Goal: Task Accomplishment & Management: Complete application form

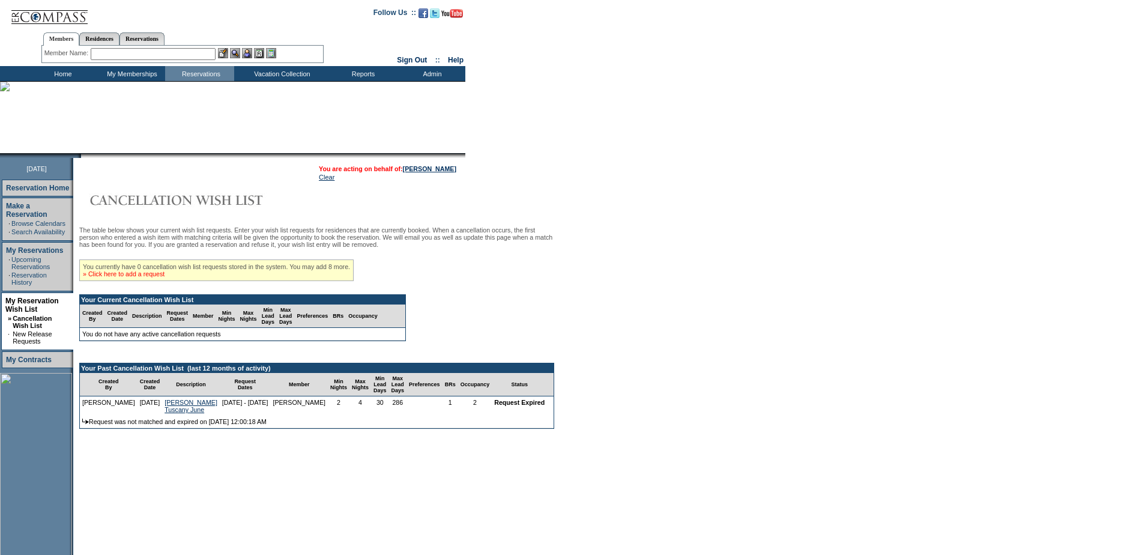
click at [164, 277] on link "» Click here to add a request" at bounding box center [124, 273] width 82 height 7
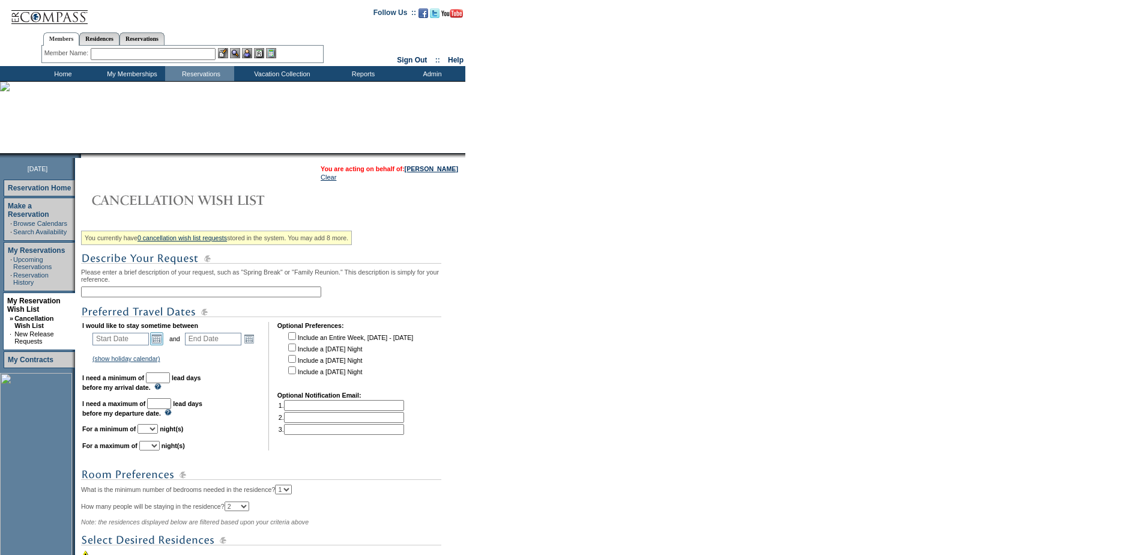
click at [159, 345] on link "Open the calendar popup." at bounding box center [156, 338] width 13 height 13
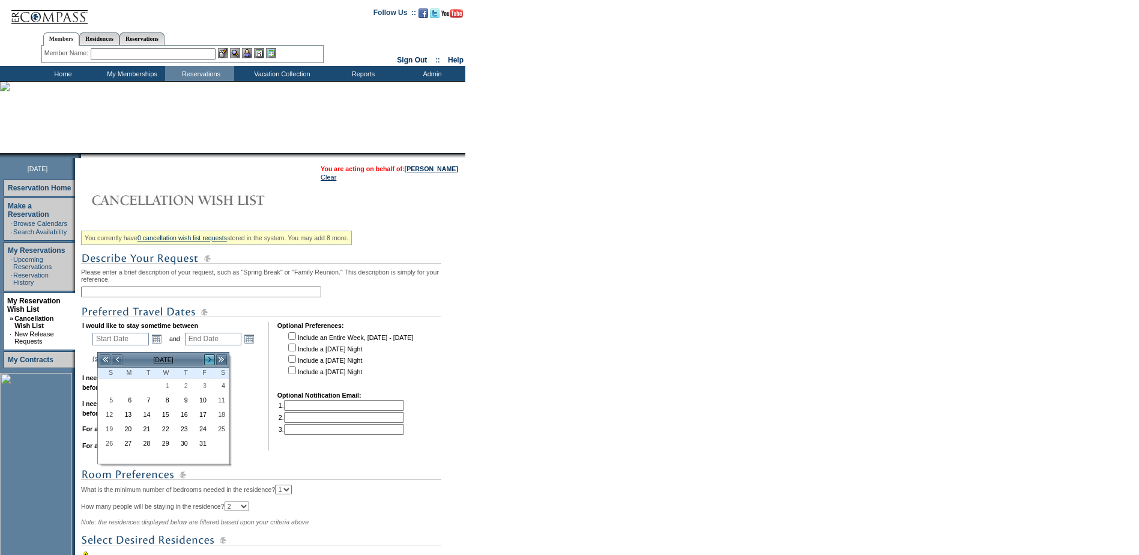
click at [208, 355] on link ">" at bounding box center [209, 360] width 12 height 12
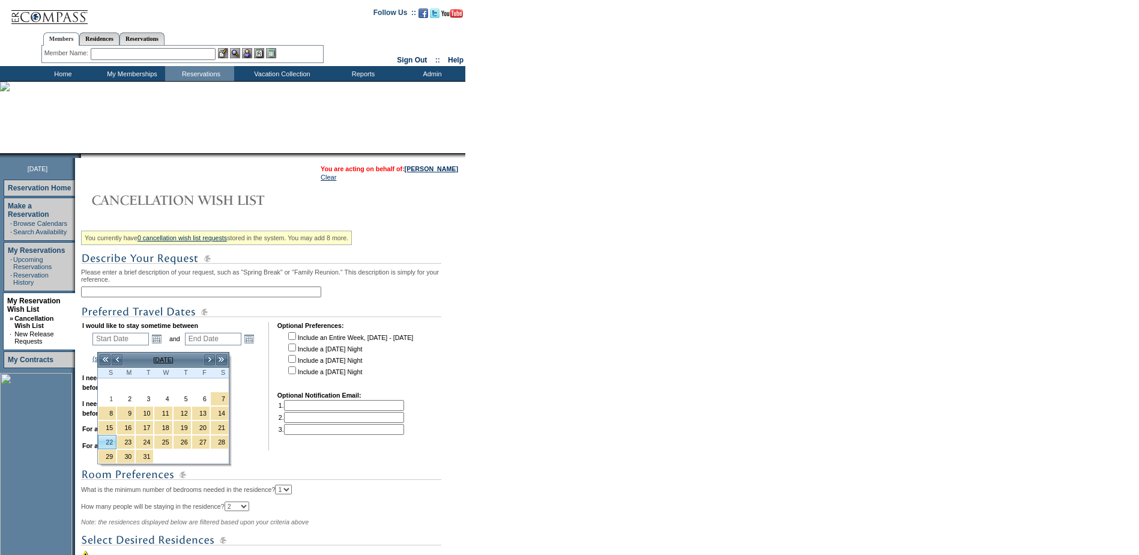
click at [109, 443] on link "22" at bounding box center [106, 441] width 17 height 13
type input "[DATE]"
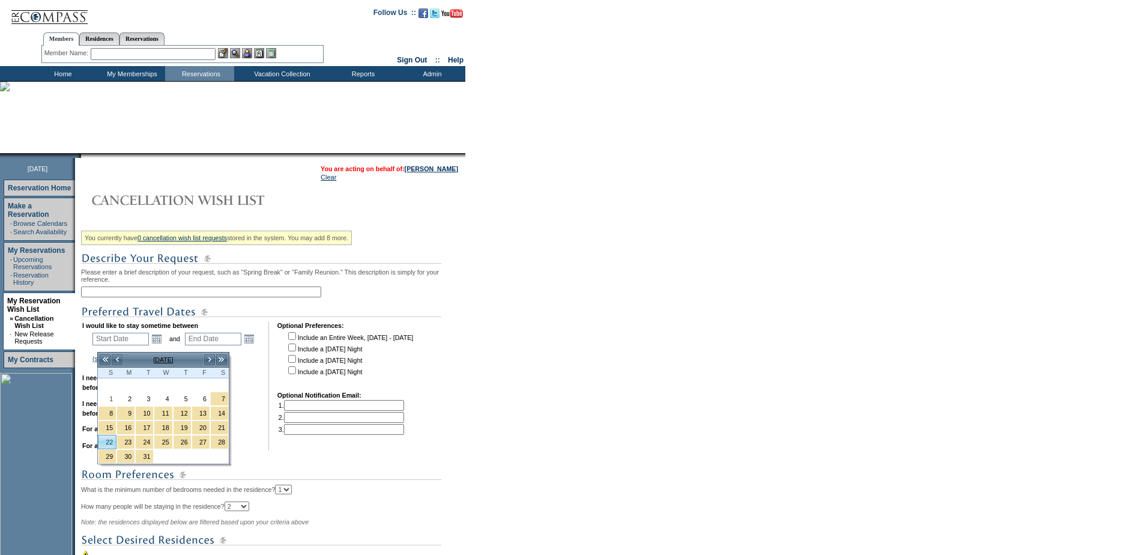
type input "174"
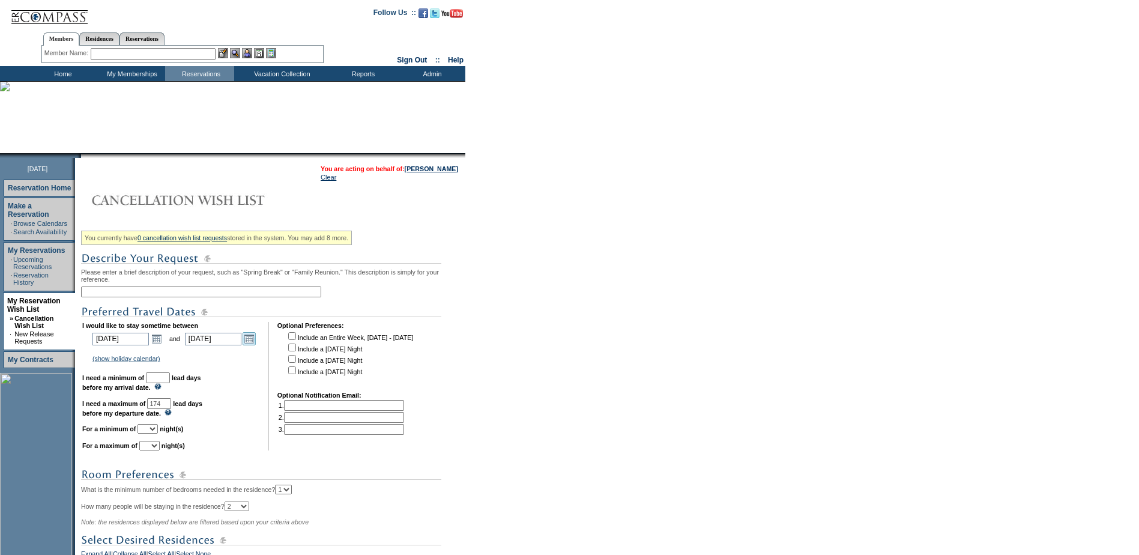
click at [252, 345] on link "Open the calendar popup." at bounding box center [249, 338] width 13 height 13
click at [255, 345] on link "Open the calendar popup." at bounding box center [249, 338] width 13 height 13
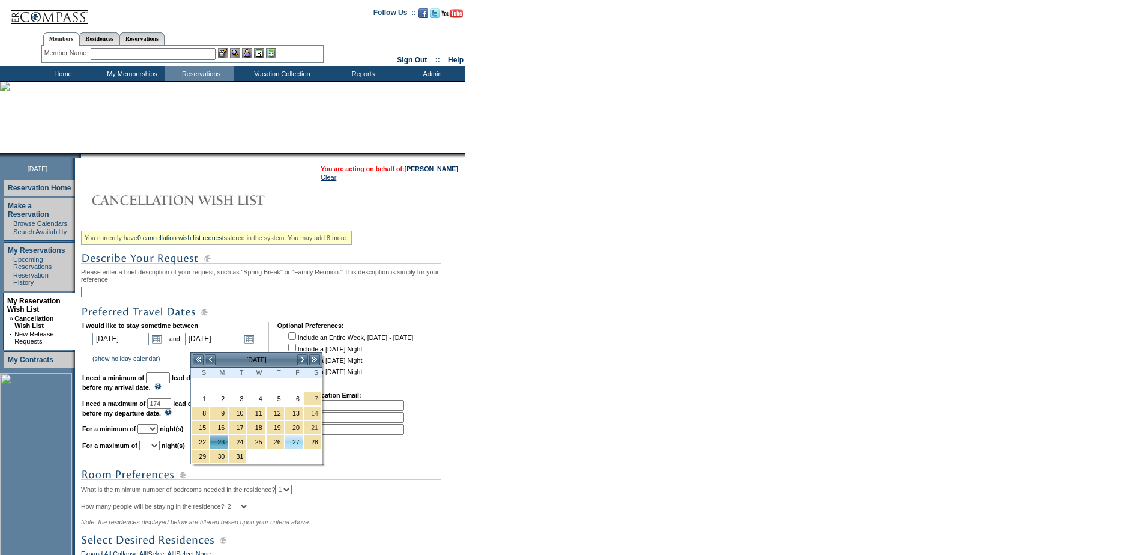
click at [297, 442] on link "27" at bounding box center [293, 441] width 17 height 13
type input "[DATE]"
type input "178"
click at [297, 442] on link "27" at bounding box center [293, 441] width 17 height 13
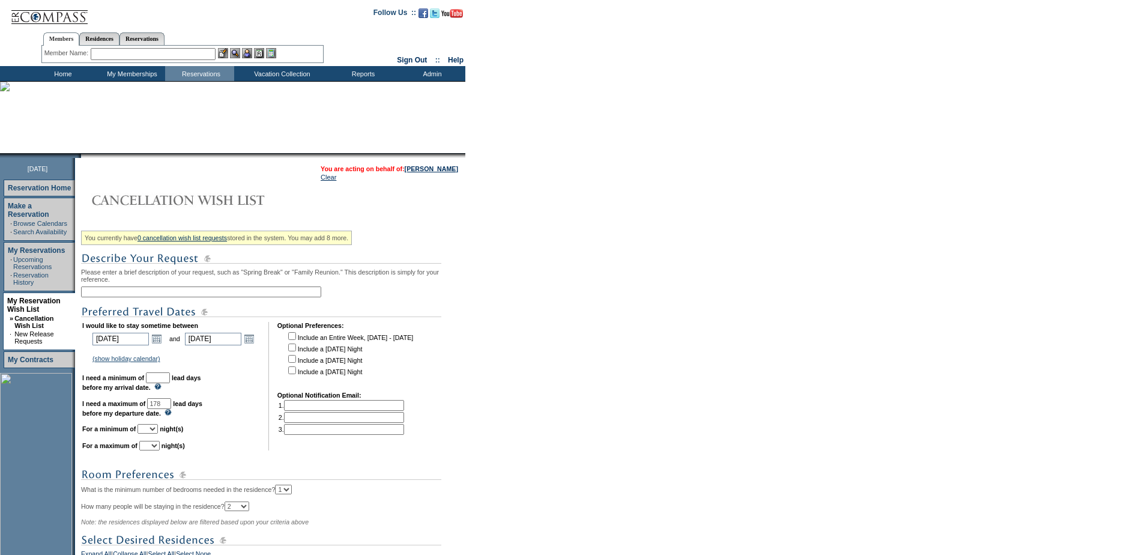
click at [170, 383] on input "text" at bounding box center [158, 377] width 24 height 11
type input "30"
click at [240, 364] on td "(show holiday calendar) [DATE]: [DATE] - [DATE] Christmas: [DATE] - [DATE] New …" at bounding box center [175, 358] width 168 height 11
click at [256, 345] on link "Open the calendar popup." at bounding box center [249, 338] width 13 height 13
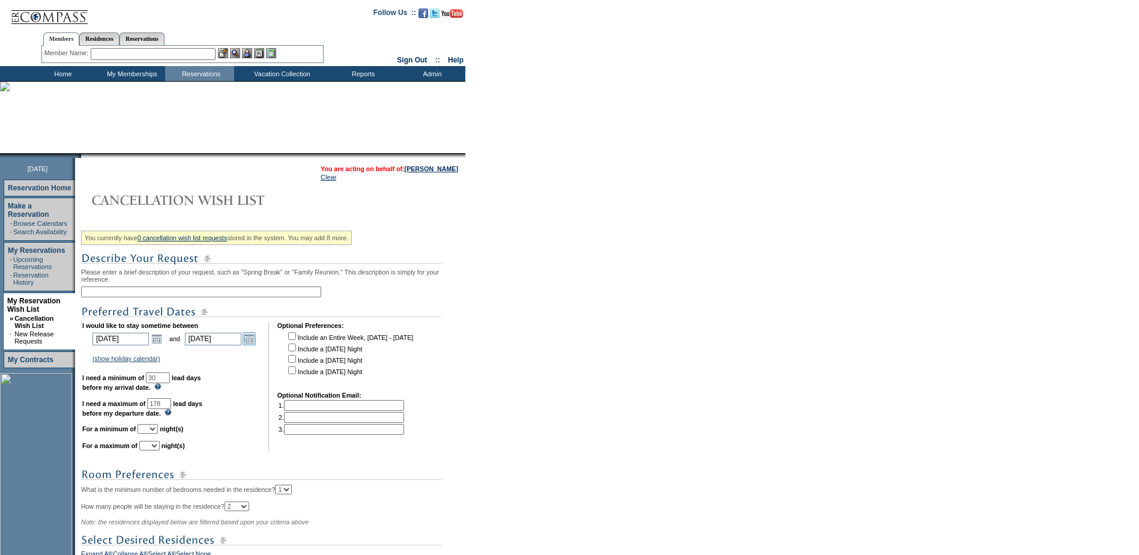
click at [256, 345] on link "Open the calendar popup." at bounding box center [249, 338] width 13 height 13
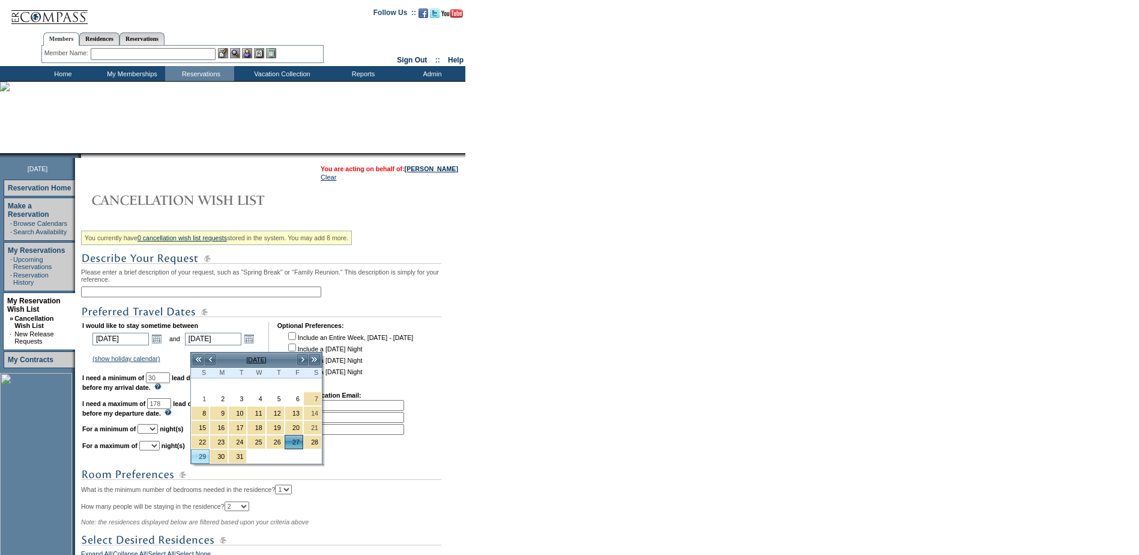
click at [202, 455] on link "29" at bounding box center [199, 456] width 17 height 13
type input "[DATE]"
type input "180"
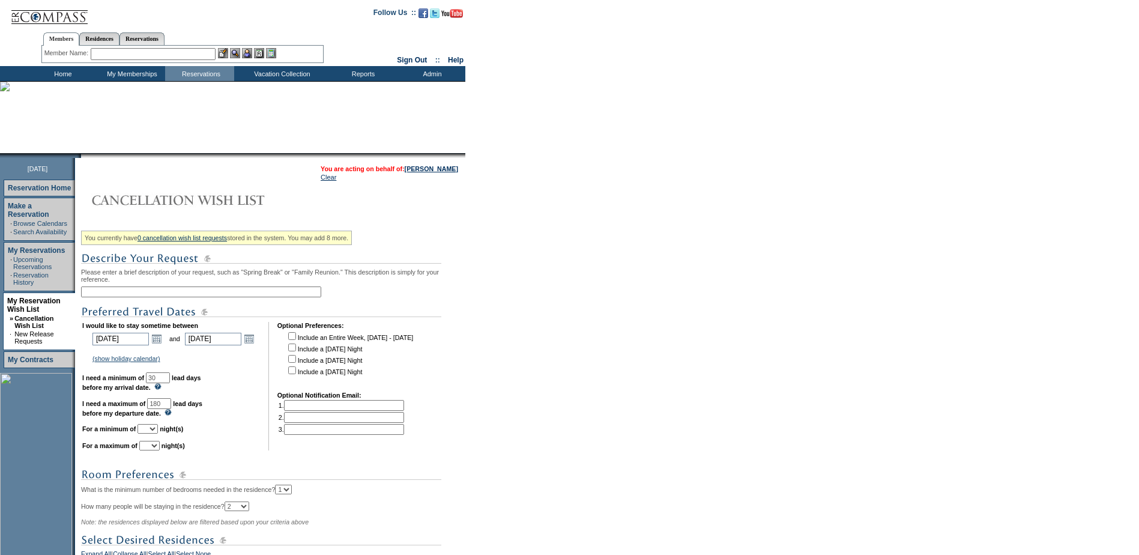
click at [158, 433] on select "1 2 3 4 5 6 7 8 9 10 11 12 13 14" at bounding box center [147, 429] width 20 height 10
select select "5"
click at [152, 433] on select "1 2 3 4 5 6 7 8 9 10 11 12 13 14" at bounding box center [147, 429] width 20 height 10
click at [154, 465] on div "You currently have 0 cancellation wish list requests stored in the system. You …" at bounding box center [271, 458] width 381 height 465
click at [160, 450] on select "1 2 3 4 5 6 7 8 9 10 11 12 13 14" at bounding box center [149, 446] width 20 height 10
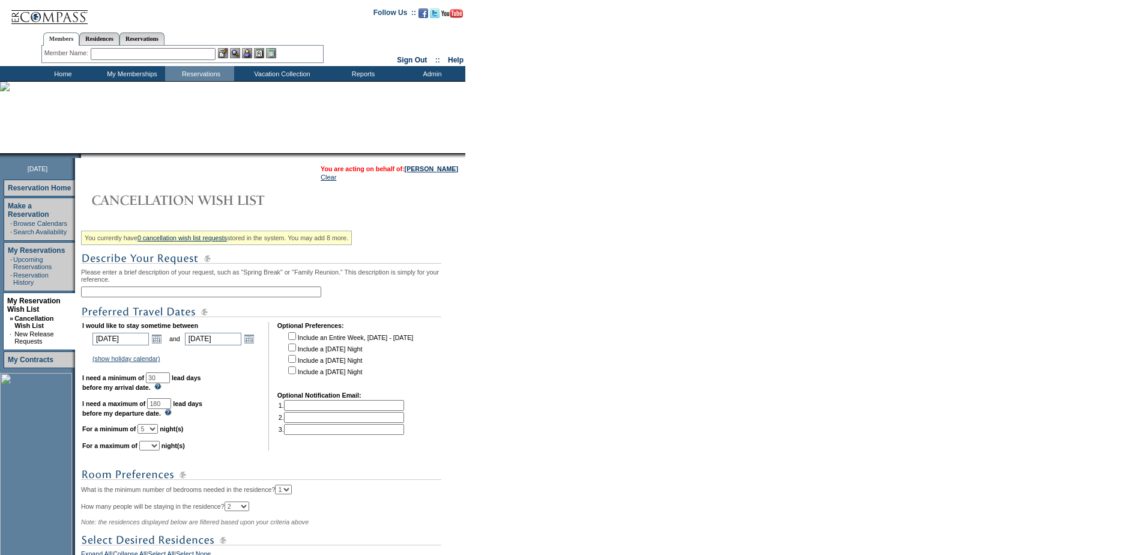
select select "7"
click at [154, 450] on select "1 2 3 4 5 6 7 8 9 10 11 12 13 14" at bounding box center [149, 446] width 20 height 10
click at [130, 297] on input "text" at bounding box center [201, 291] width 240 height 11
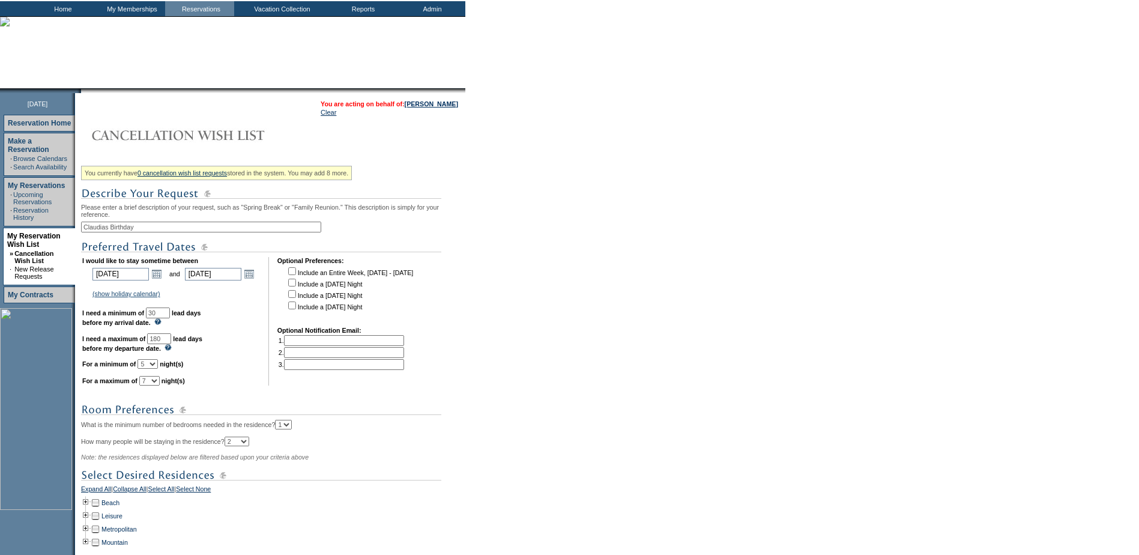
scroll to position [180, 0]
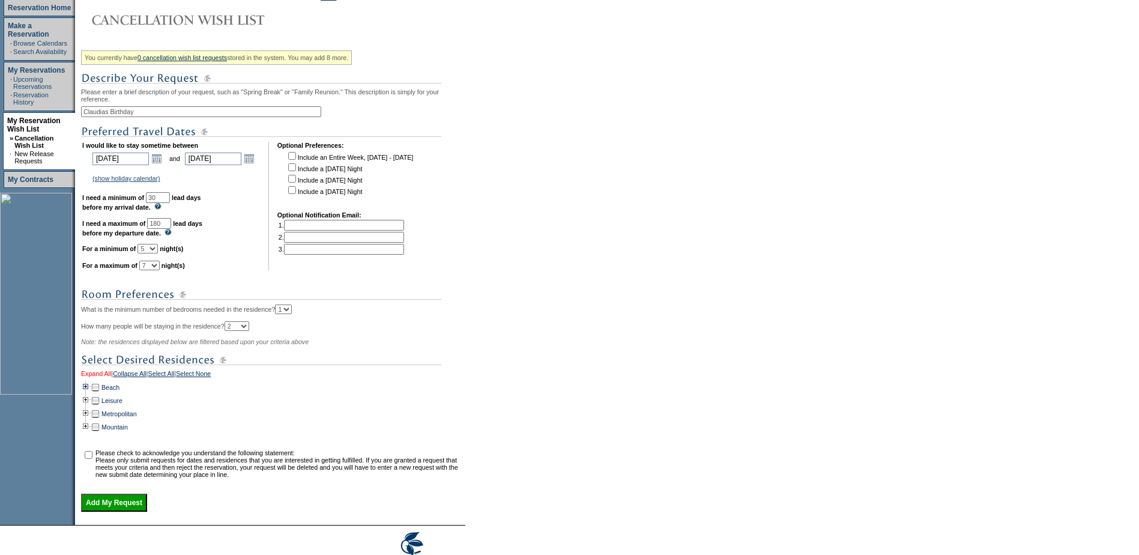
type input "Claudias Birthday"
click at [88, 381] on link "Expand All" at bounding box center [96, 375] width 30 height 11
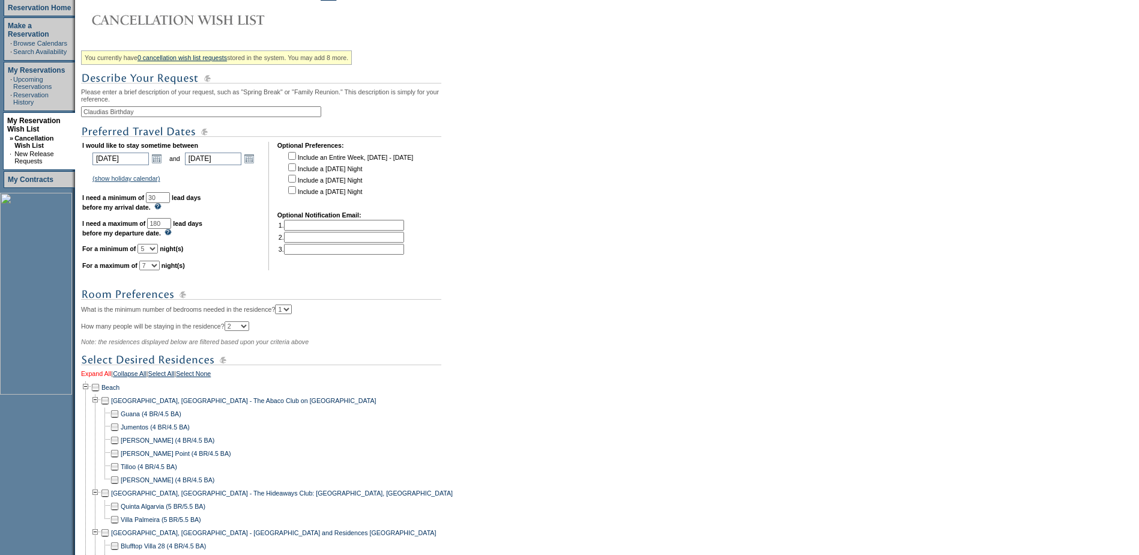
click at [95, 381] on link "Expand All" at bounding box center [96, 375] width 30 height 11
click at [139, 381] on link "Collapse All" at bounding box center [130, 375] width 34 height 11
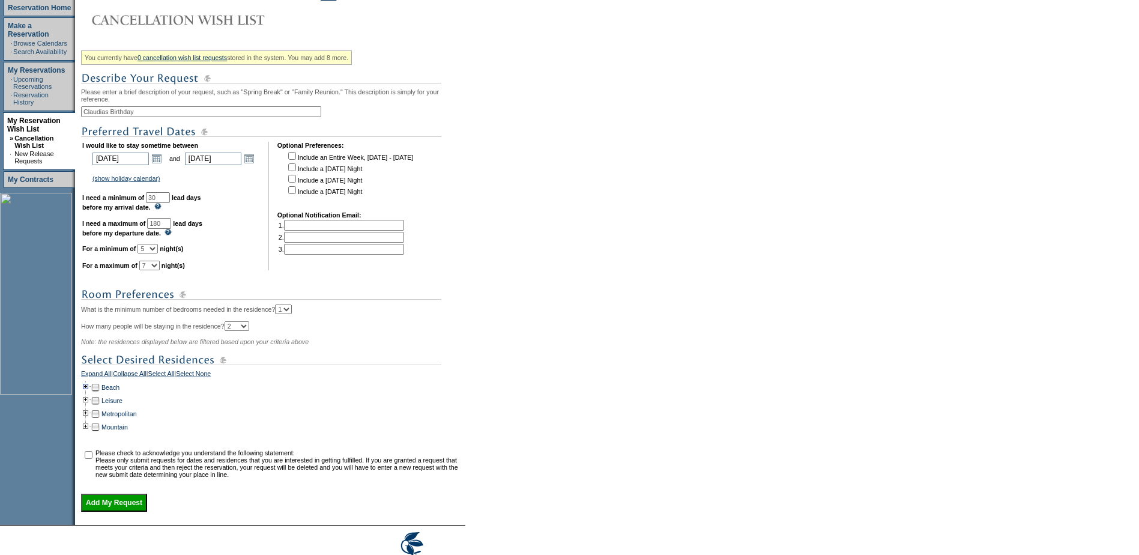
click at [91, 394] on td at bounding box center [86, 387] width 10 height 13
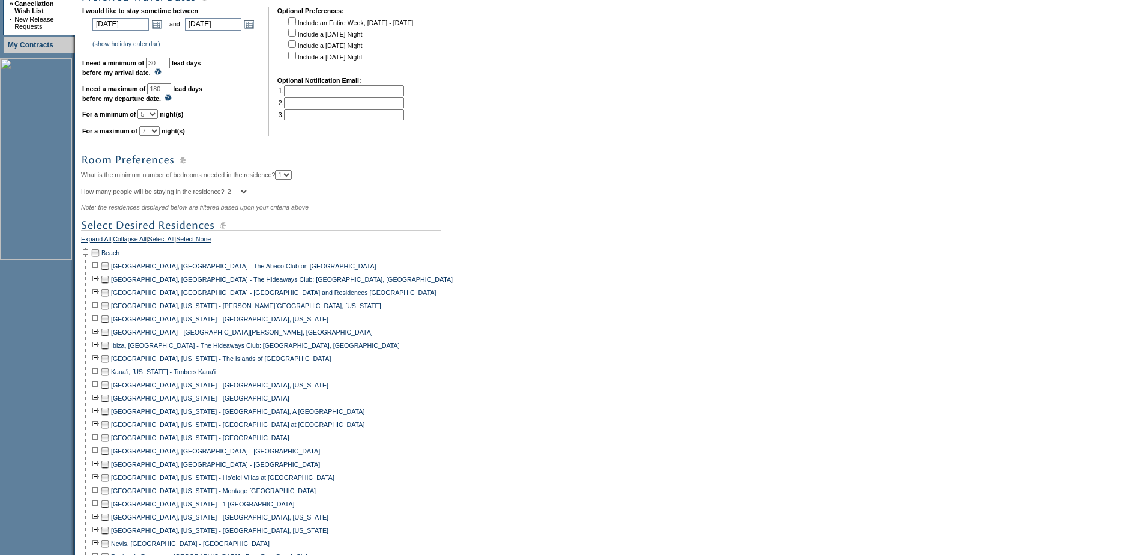
scroll to position [480, 0]
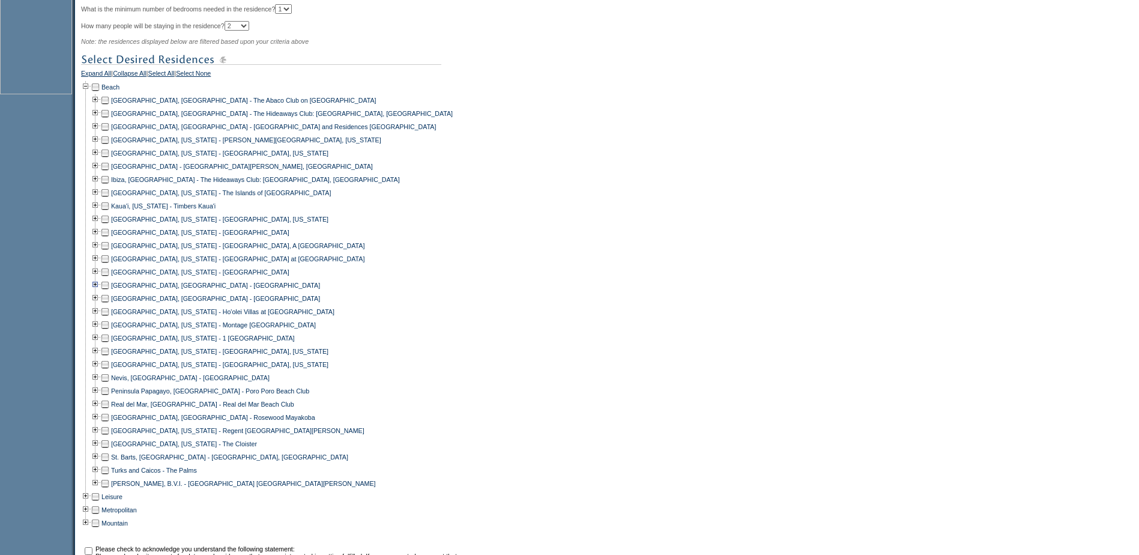
click at [99, 292] on td at bounding box center [96, 285] width 10 height 13
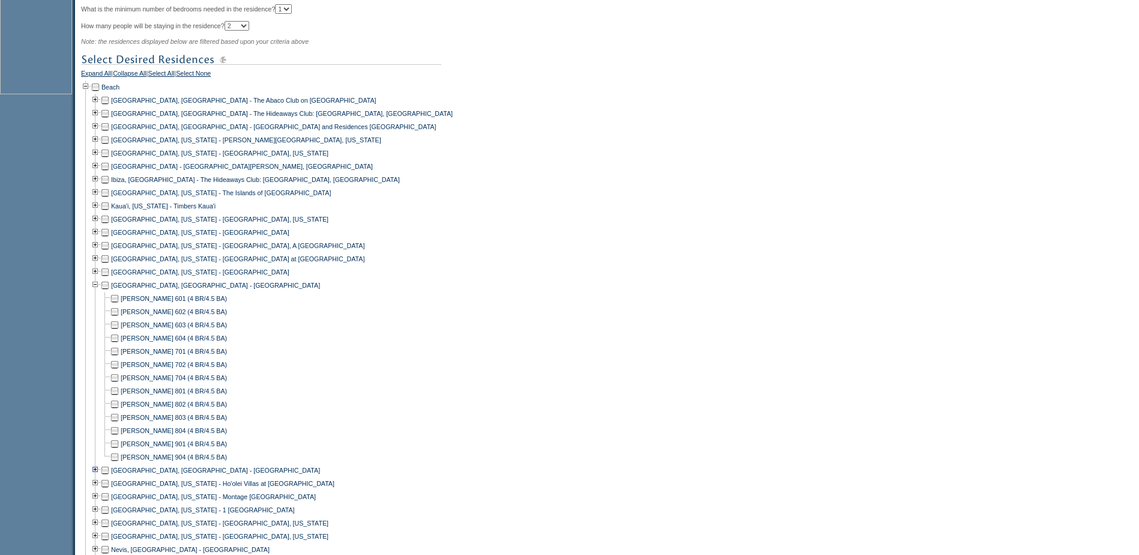
click at [97, 477] on td at bounding box center [96, 469] width 10 height 13
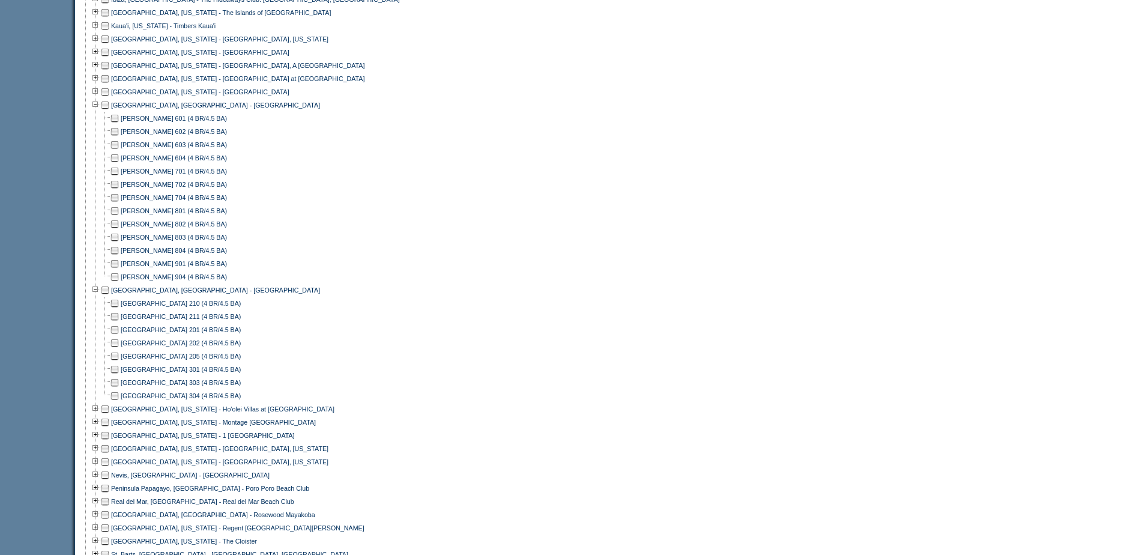
click at [118, 125] on td at bounding box center [115, 118] width 10 height 13
click at [119, 125] on td at bounding box center [115, 118] width 10 height 13
click at [119, 138] on td at bounding box center [115, 131] width 10 height 13
click at [119, 151] on td at bounding box center [115, 144] width 10 height 13
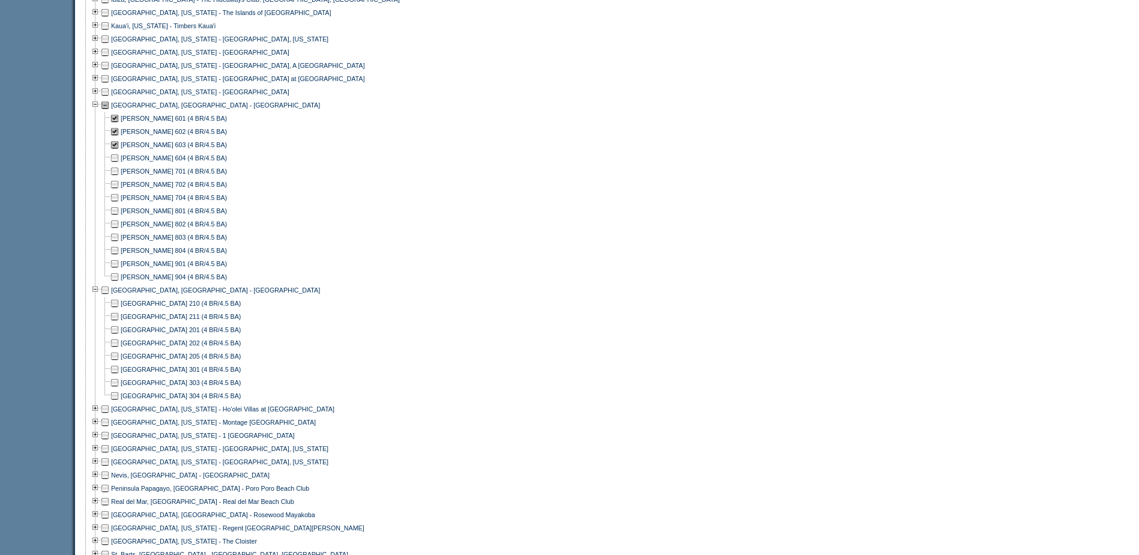
click at [119, 164] on td at bounding box center [115, 157] width 10 height 13
click at [119, 283] on td at bounding box center [115, 276] width 10 height 13
click at [119, 363] on td at bounding box center [115, 355] width 10 height 13
click at [119, 349] on td at bounding box center [115, 342] width 10 height 13
click at [119, 323] on td at bounding box center [115, 316] width 10 height 13
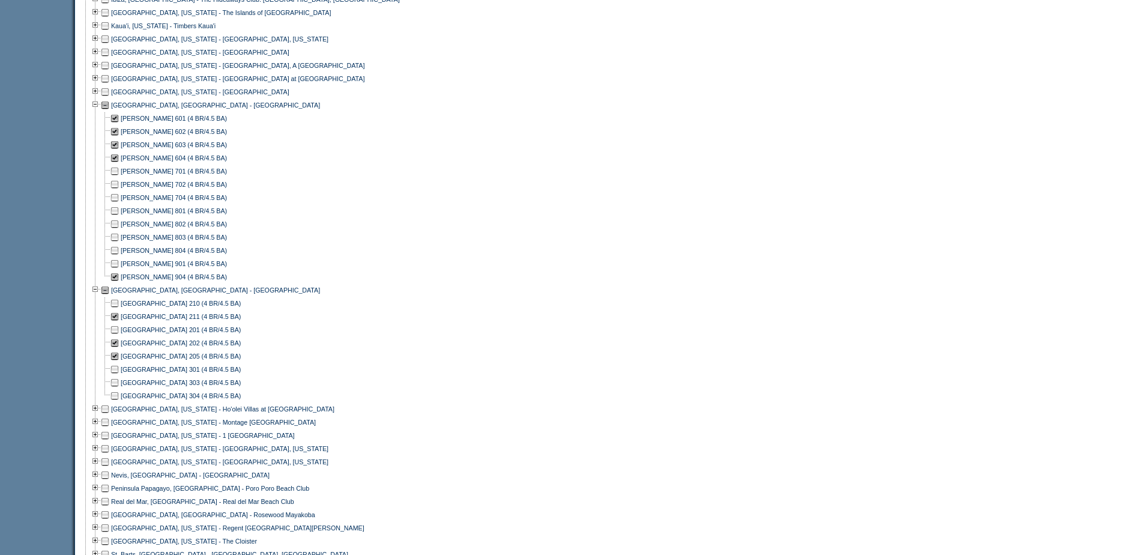
click at [118, 336] on td at bounding box center [115, 329] width 10 height 13
click at [119, 323] on td at bounding box center [115, 316] width 10 height 13
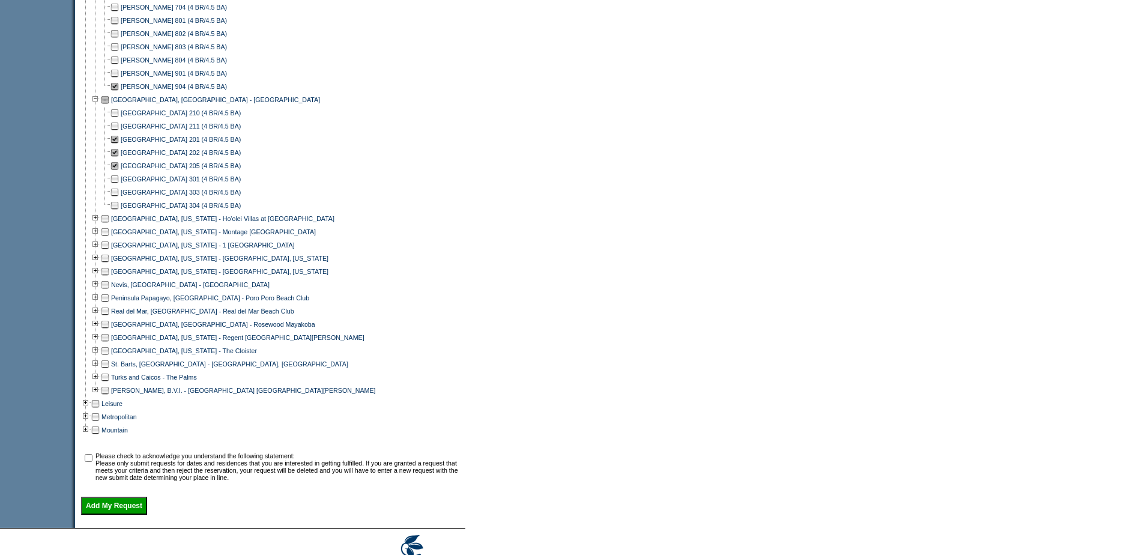
scroll to position [900, 0]
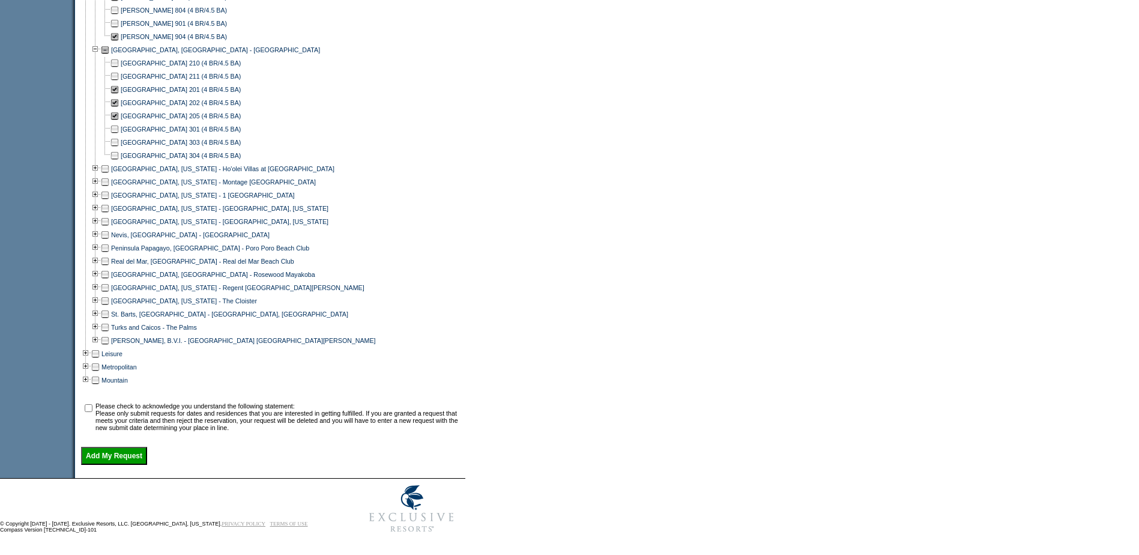
click at [92, 412] on input "checkbox" at bounding box center [89, 408] width 8 height 8
checkbox input "true"
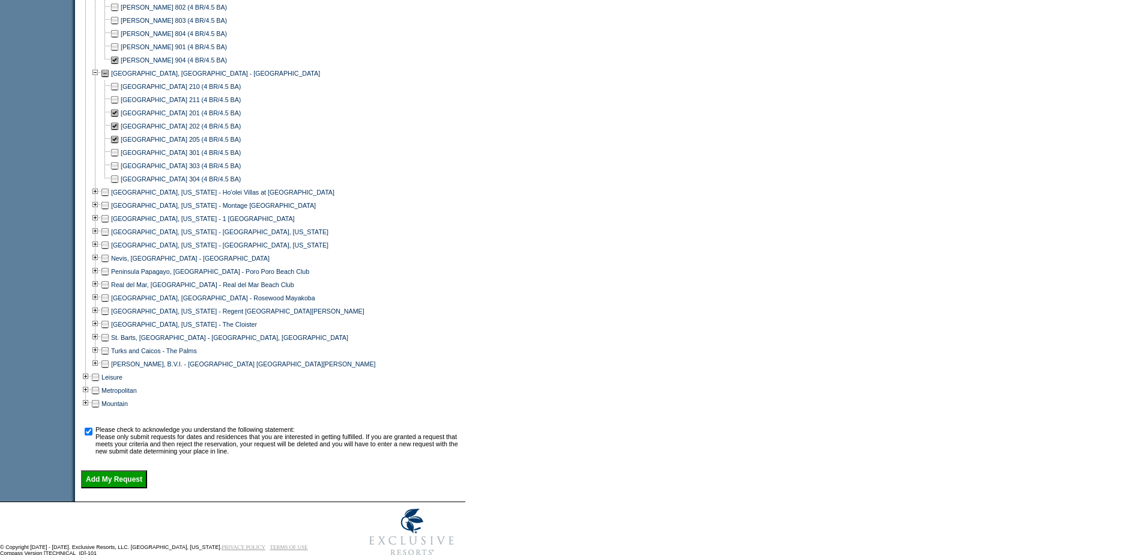
scroll to position [925, 0]
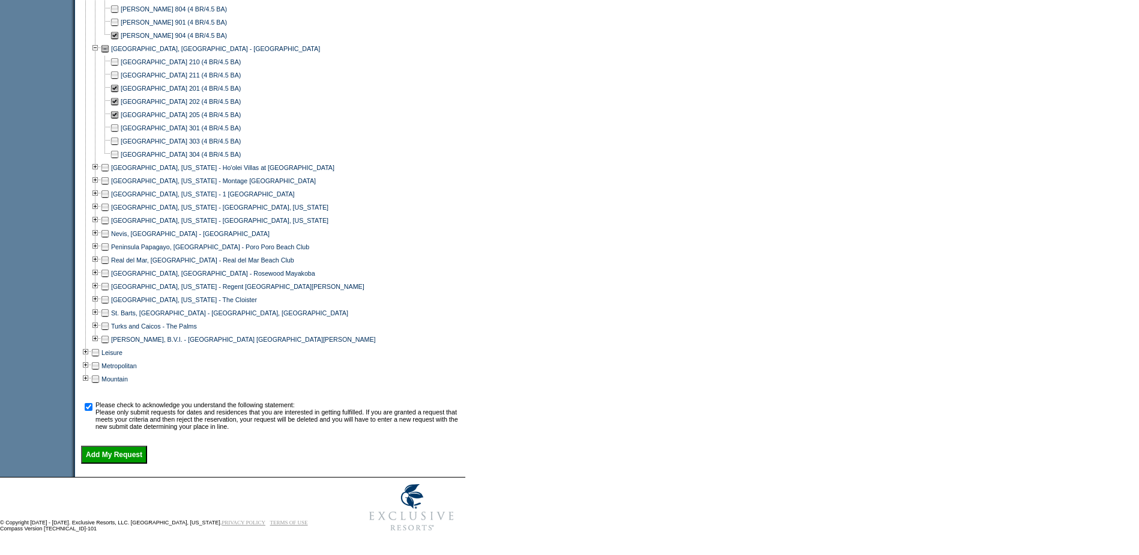
click at [125, 450] on input "Add My Request" at bounding box center [114, 454] width 66 height 18
